Goal: Transaction & Acquisition: Purchase product/service

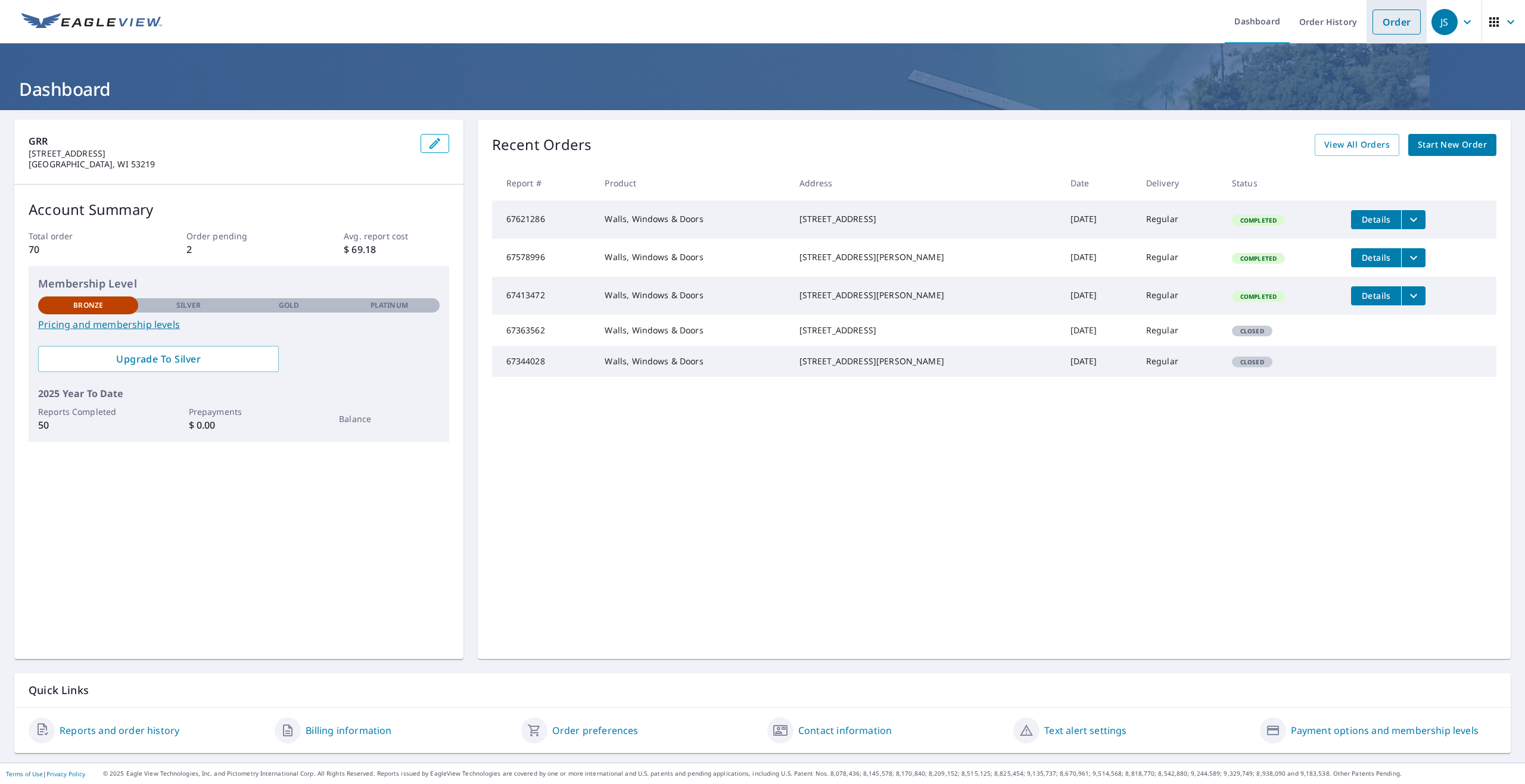
click at [1373, 34] on link "Order" at bounding box center [1397, 22] width 48 height 25
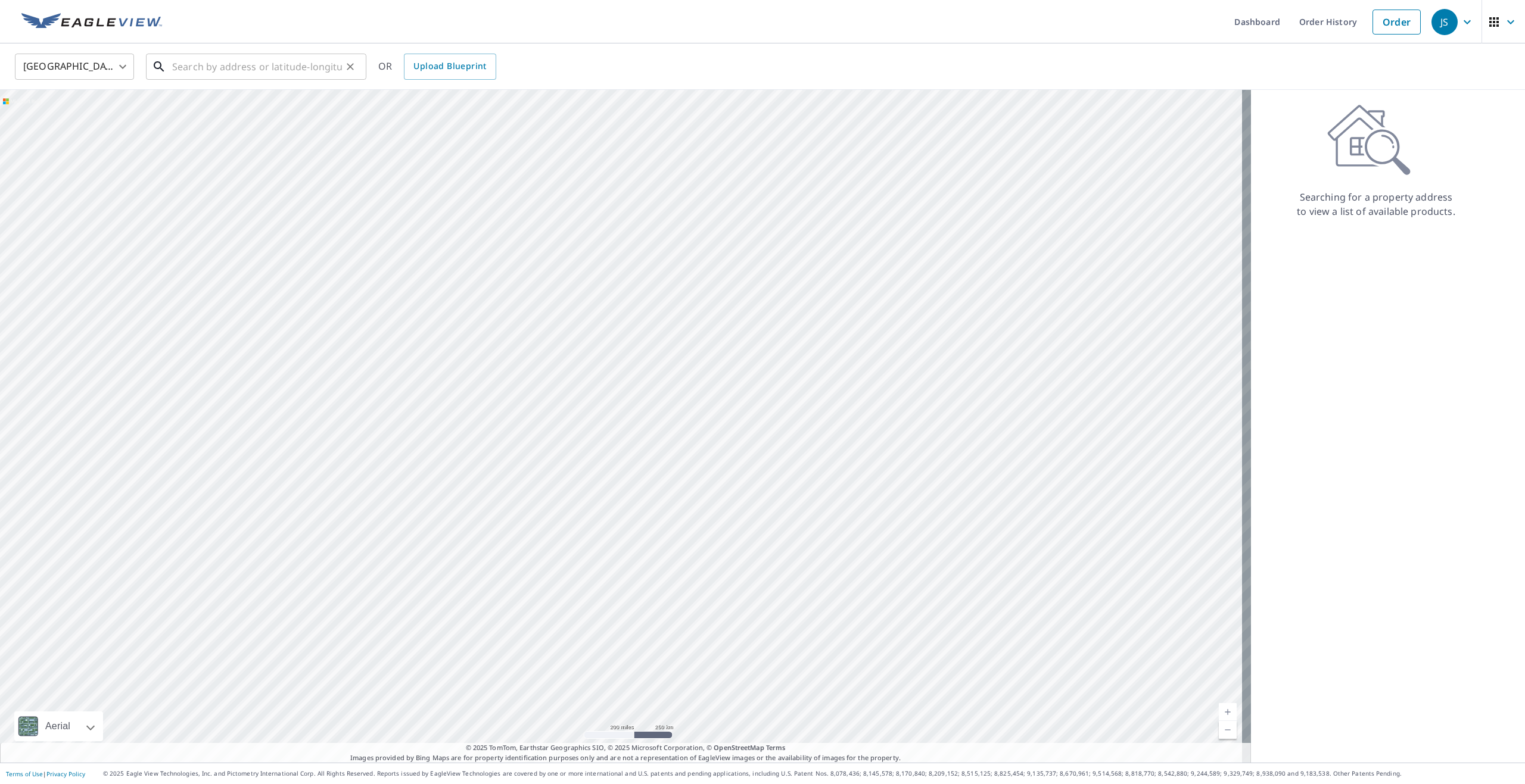
click at [291, 68] on input "text" at bounding box center [257, 66] width 170 height 33
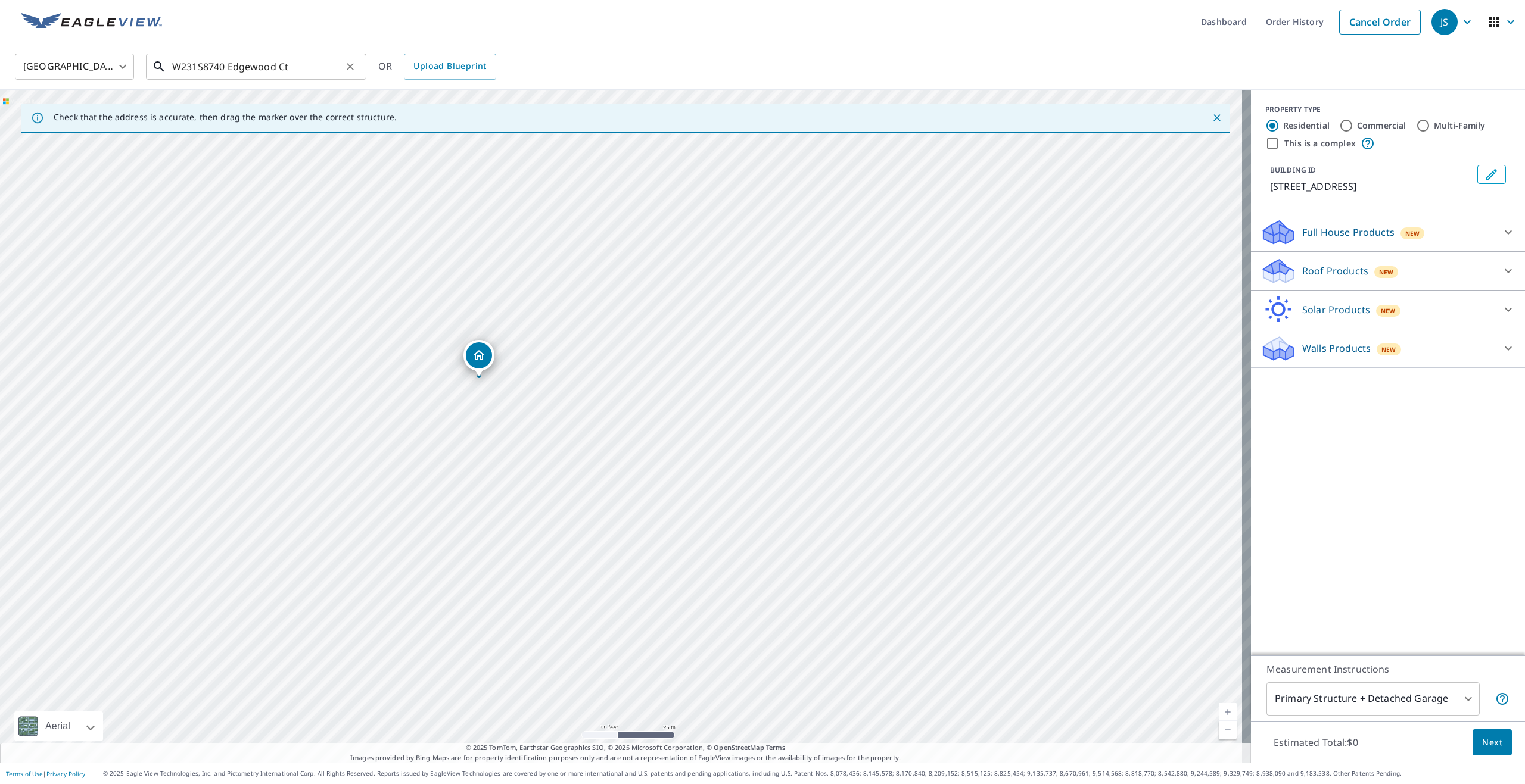
click at [314, 75] on input "W231S8740 Edgewood Ct" at bounding box center [257, 66] width 170 height 33
type input "[STREET_ADDRESS]"
click at [251, 68] on input "[STREET_ADDRESS]" at bounding box center [257, 66] width 170 height 33
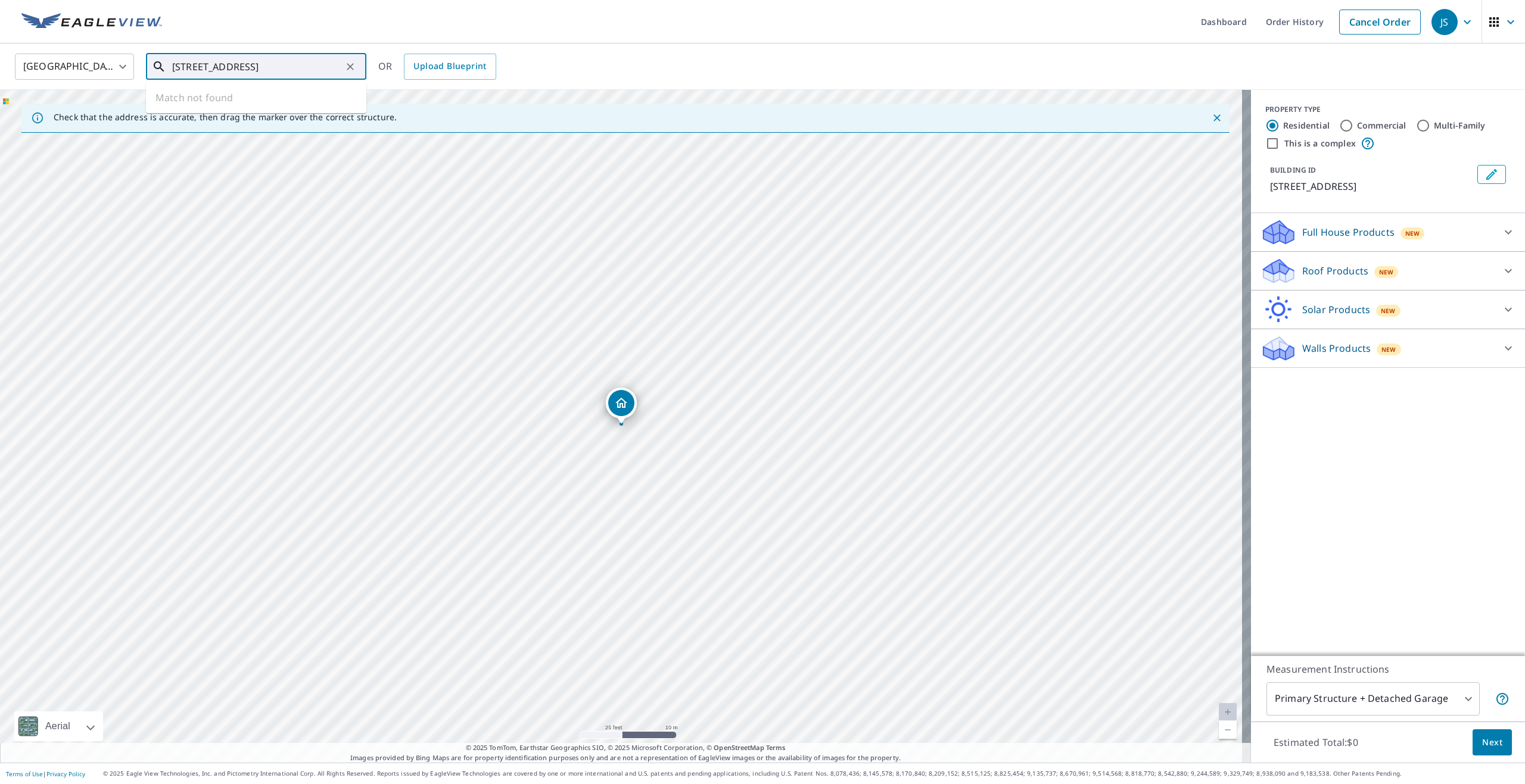
click at [251, 68] on input "[STREET_ADDRESS]" at bounding box center [257, 66] width 170 height 33
click at [1318, 278] on p "Roof Products" at bounding box center [1335, 271] width 66 height 14
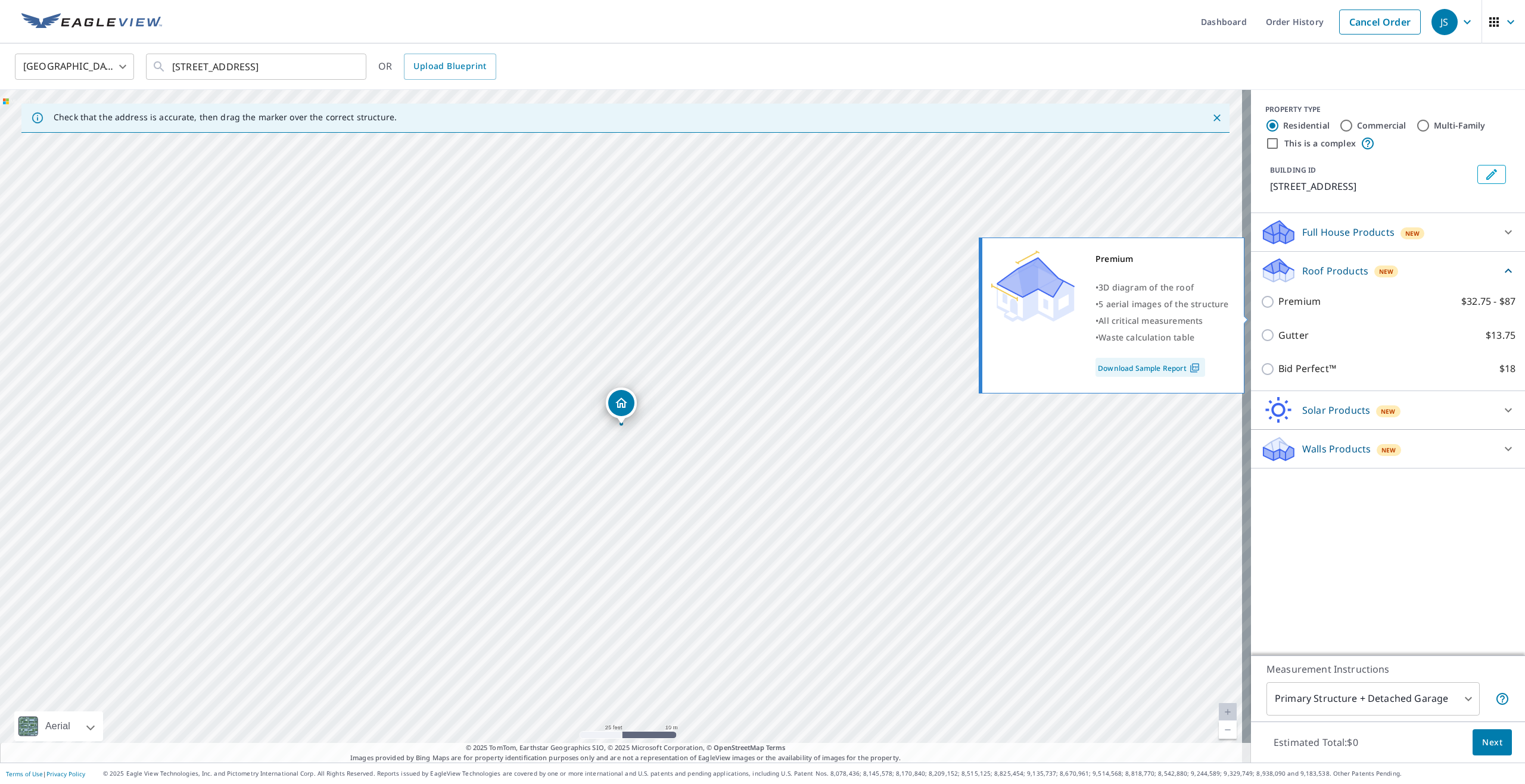
click at [1301, 309] on p "Premium" at bounding box center [1299, 301] width 42 height 15
click at [1278, 309] on input "Premium $32.75 - $87" at bounding box center [1269, 301] width 18 height 14
checkbox input "true"
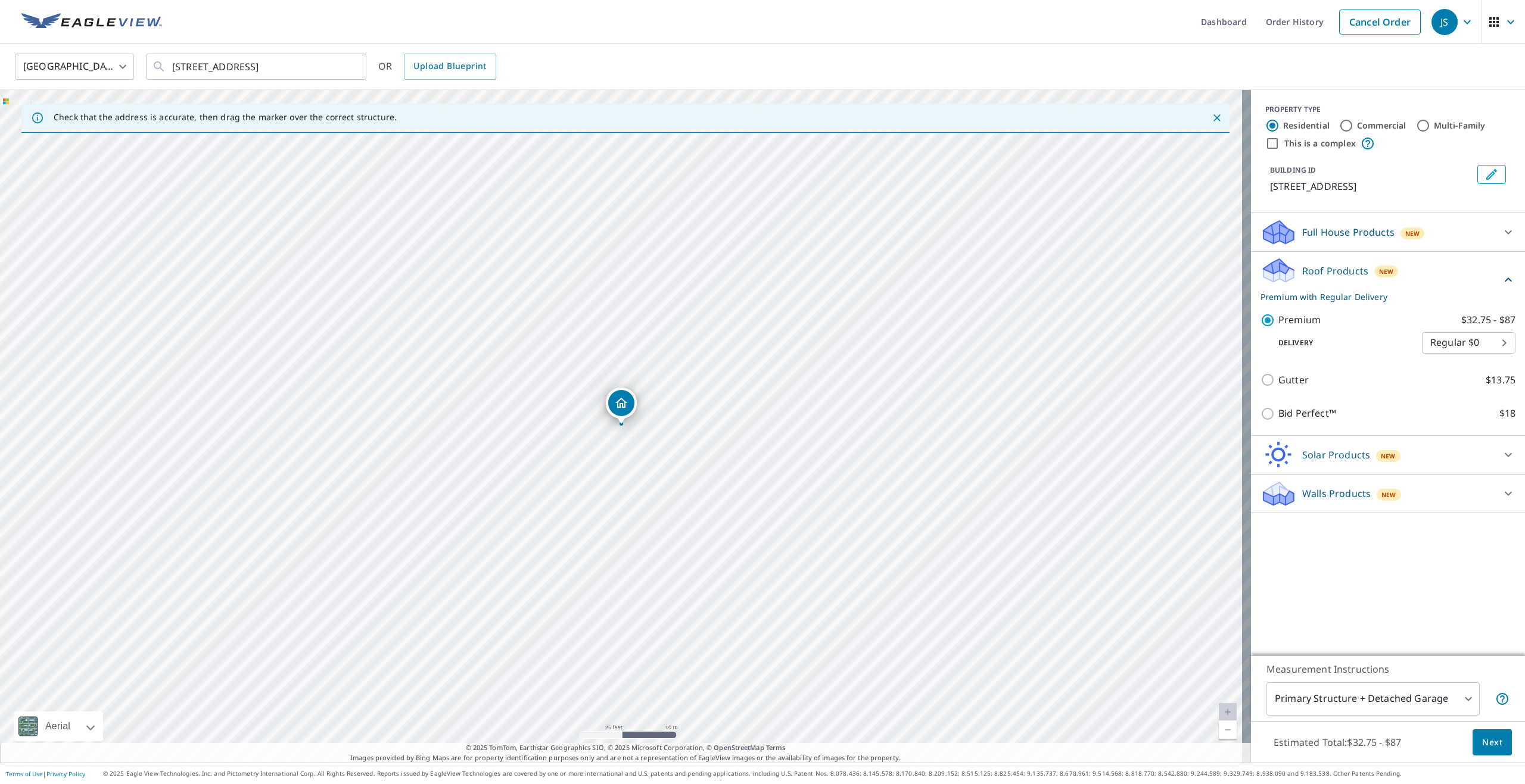
click at [1485, 741] on span "Next" at bounding box center [1492, 743] width 20 height 15
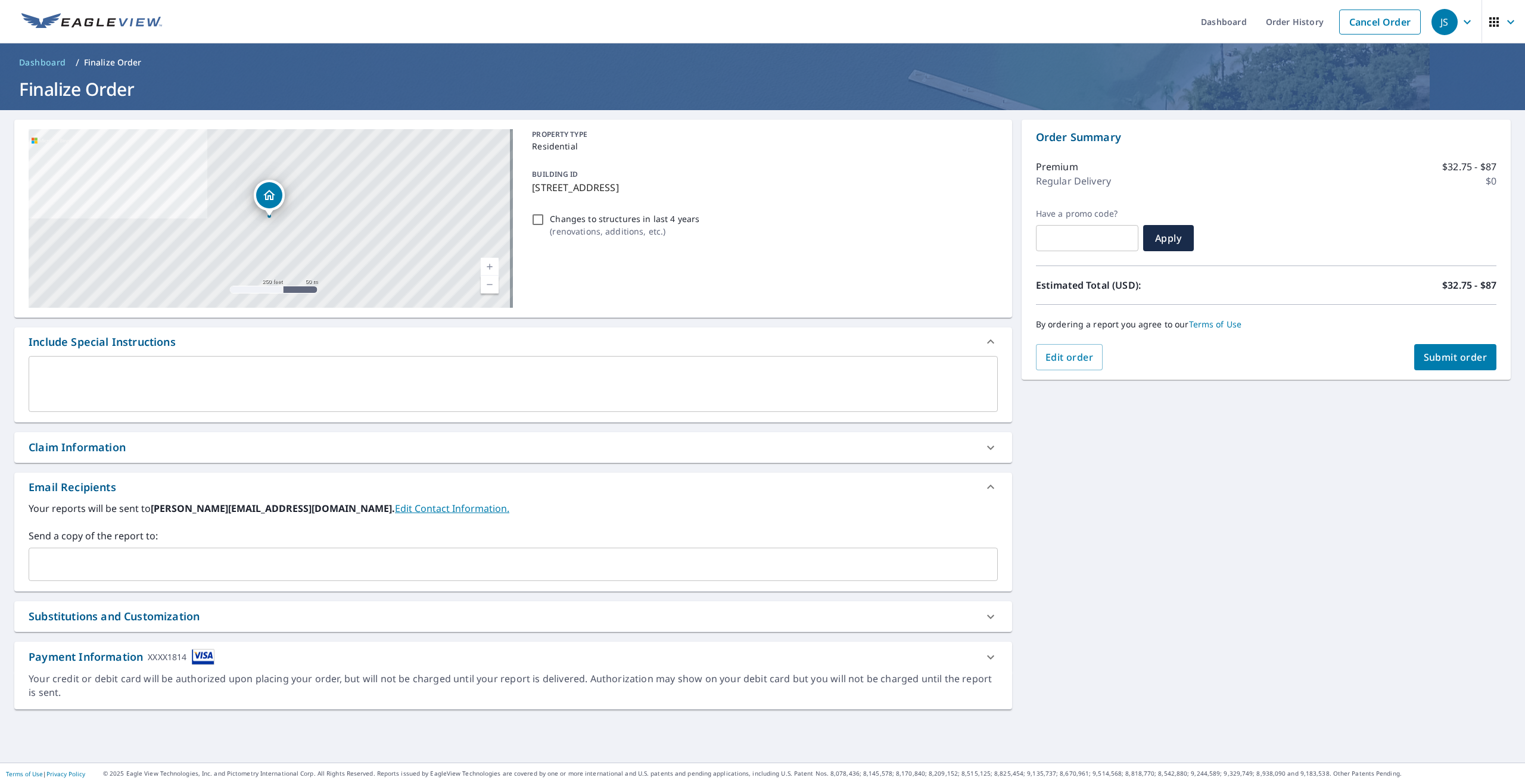
click at [1459, 356] on span "Submit order" at bounding box center [1456, 357] width 64 height 13
